Goal: Information Seeking & Learning: Learn about a topic

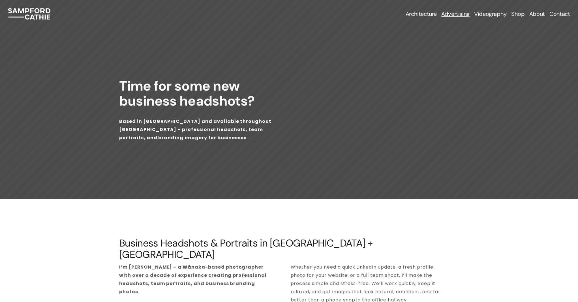
click at [553, 14] on link "Contact" at bounding box center [560, 14] width 20 height 8
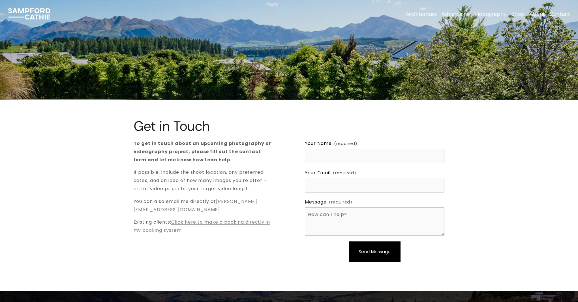
click at [216, 223] on link "Click here to make a booking directly in my booking system" at bounding box center [202, 226] width 137 height 15
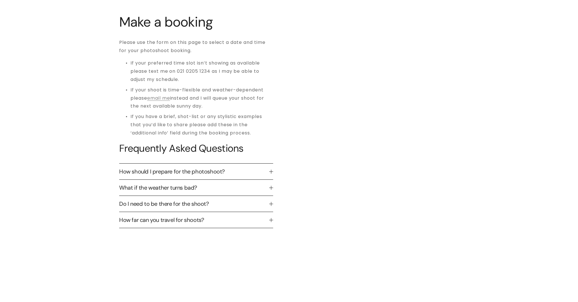
scroll to position [124, 0]
click at [193, 169] on span "How should I prepare for the photoshoot?" at bounding box center [194, 170] width 150 height 7
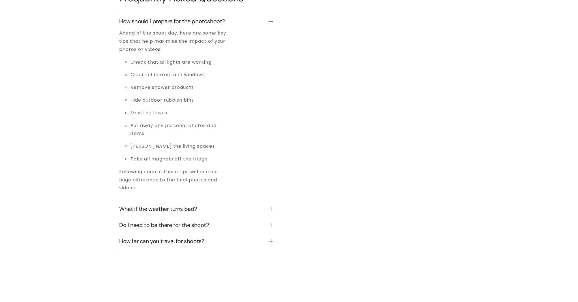
scroll to position [298, 0]
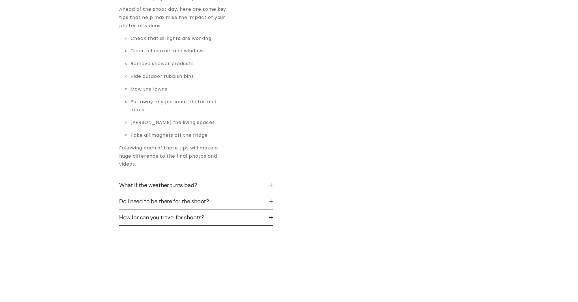
click at [157, 187] on span "What if the weather turns bad?" at bounding box center [194, 185] width 150 height 7
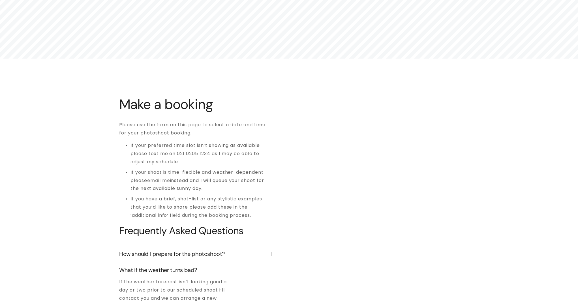
scroll to position [0, 0]
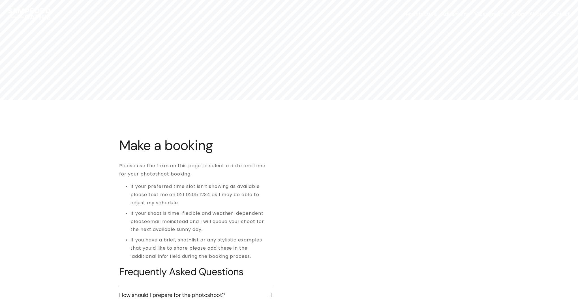
click at [453, 14] on span "Advertising" at bounding box center [456, 13] width 28 height 7
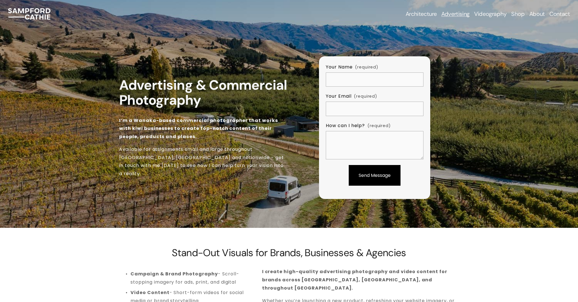
click at [488, 13] on link "Videography" at bounding box center [490, 14] width 33 height 8
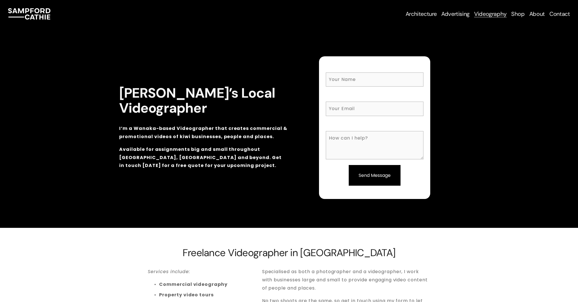
click at [534, 14] on link "About" at bounding box center [538, 14] width 16 height 8
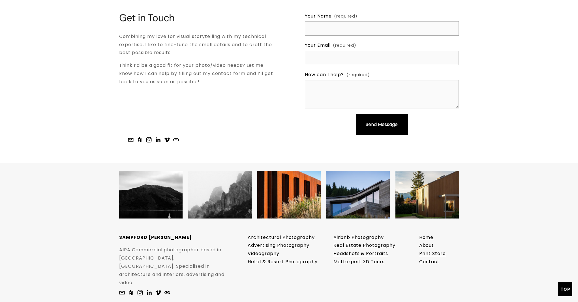
scroll to position [831, 0]
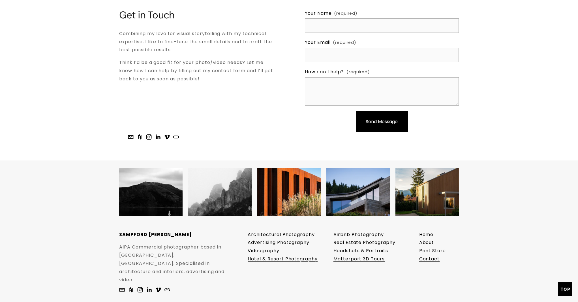
click at [428, 231] on link "Home" at bounding box center [426, 235] width 14 height 8
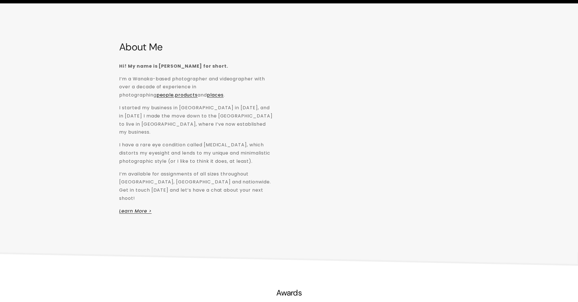
scroll to position [1221, 0]
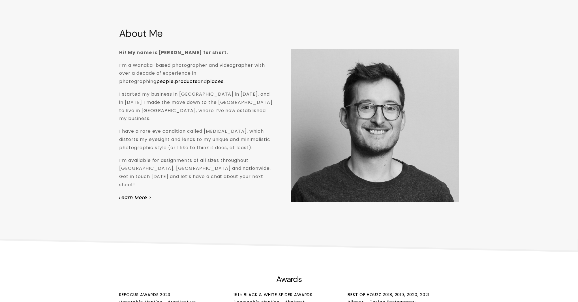
click at [193, 128] on p "I have a rare eye condition called [MEDICAL_DATA], which distorts my eyesight a…" at bounding box center [196, 139] width 154 height 24
click at [120, 118] on div "Hi! My name is [PERSON_NAME] for short. I’m a Wanaka-based photographer and vid…" at bounding box center [196, 125] width 154 height 153
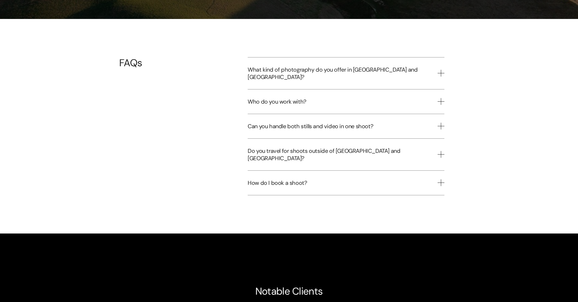
scroll to position [1777, 0]
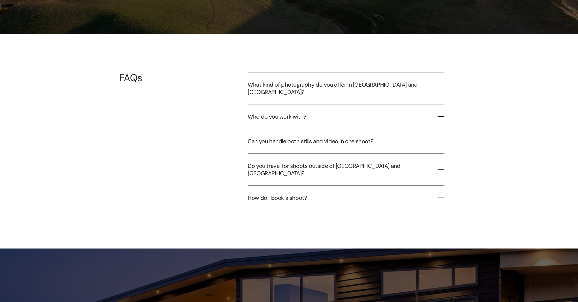
click at [295, 81] on span "What kind of photography do you offer in [GEOGRAPHIC_DATA] and [GEOGRAPHIC_DATA…" at bounding box center [343, 88] width 190 height 15
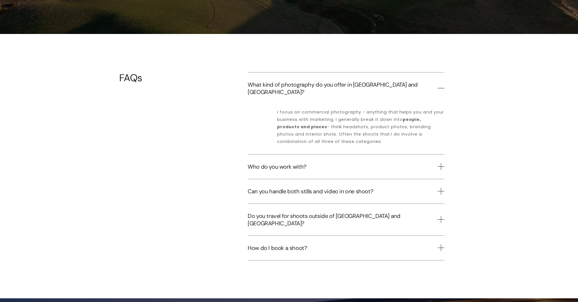
click at [295, 81] on span "What kind of photography do you offer in [GEOGRAPHIC_DATA] and [GEOGRAPHIC_DATA…" at bounding box center [343, 88] width 190 height 15
